Goal: Information Seeking & Learning: Learn about a topic

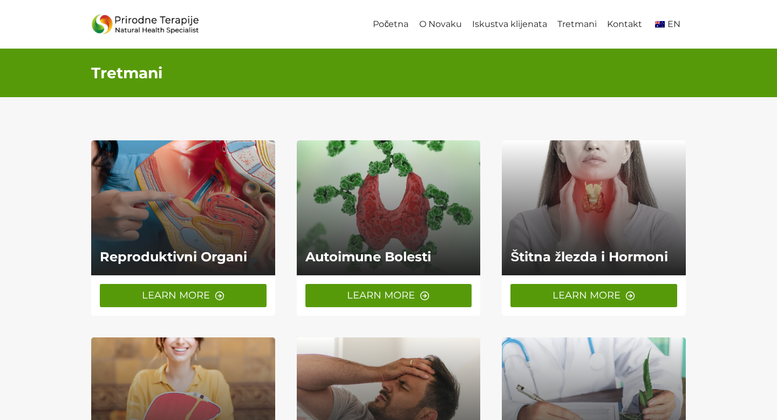
click at [194, 291] on span "LEARN MORE" at bounding box center [176, 295] width 68 height 16
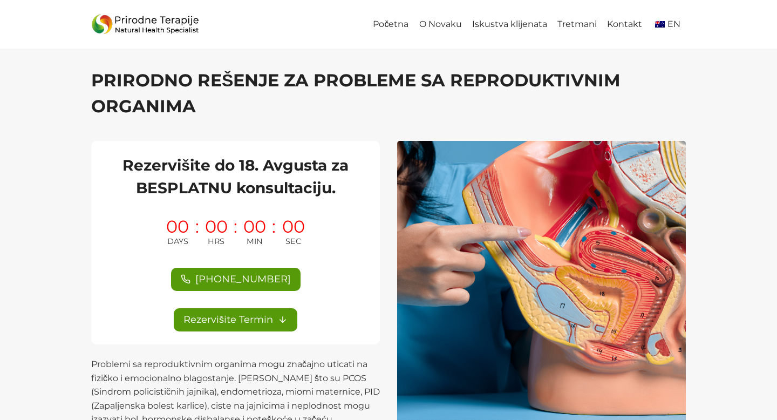
scroll to position [27, 0]
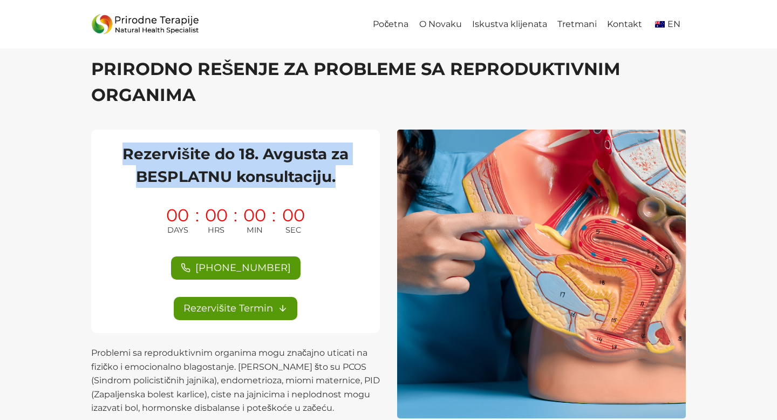
drag, startPoint x: 339, startPoint y: 176, endPoint x: 121, endPoint y: 149, distance: 219.5
click at [121, 149] on h2 "Rezervišite do 18. Avgusta za BESPLATNU konsultaciju." at bounding box center [235, 164] width 263 height 45
copy h2 "Rezervišite do 18. Avgusta za BESPLATNU konsultaciju."
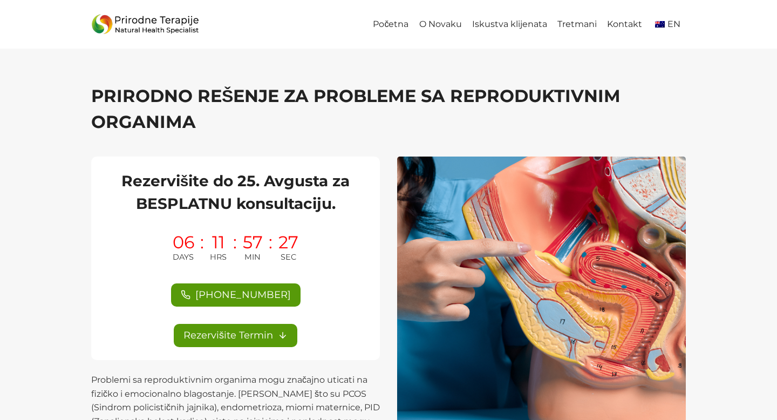
scroll to position [27, 0]
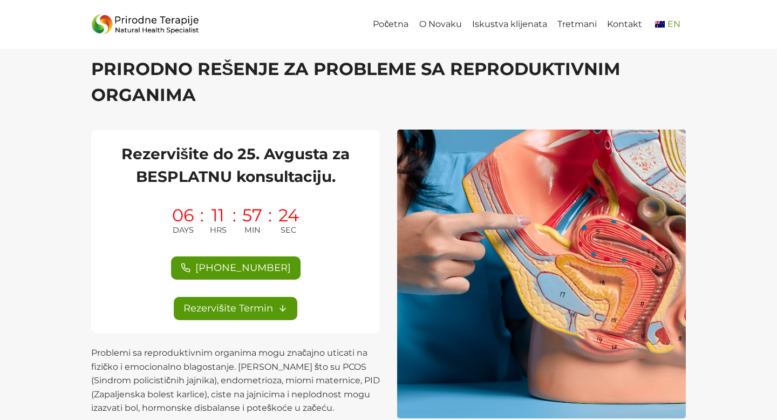
click at [665, 24] on span "EN" at bounding box center [666, 24] width 28 height 10
